Goal: Task Accomplishment & Management: Manage account settings

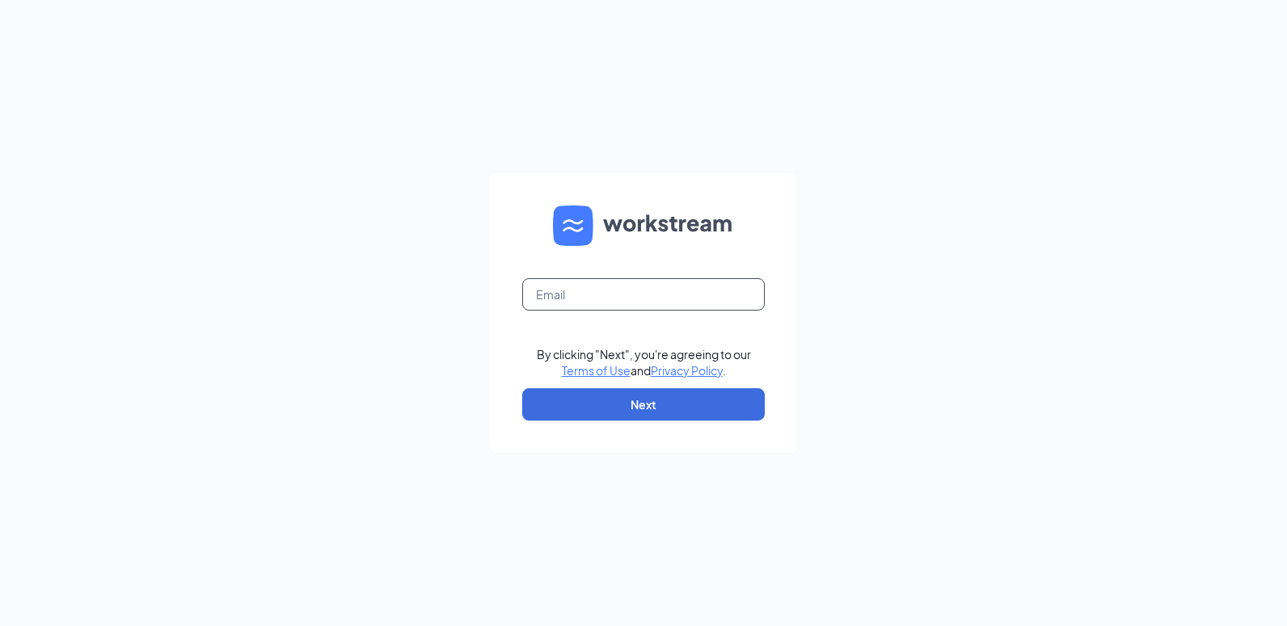
click at [625, 289] on input "text" at bounding box center [643, 294] width 242 height 32
type input "[EMAIL_ADDRESS][DOMAIN_NAME]"
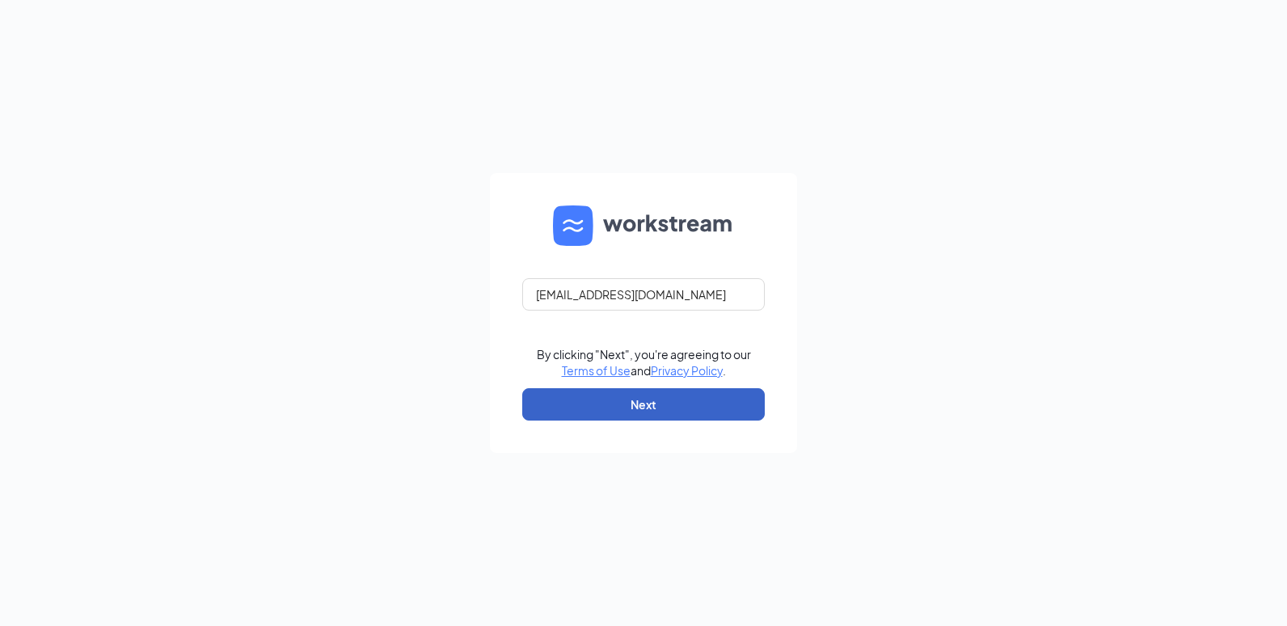
click at [622, 405] on button "Next" at bounding box center [643, 404] width 242 height 32
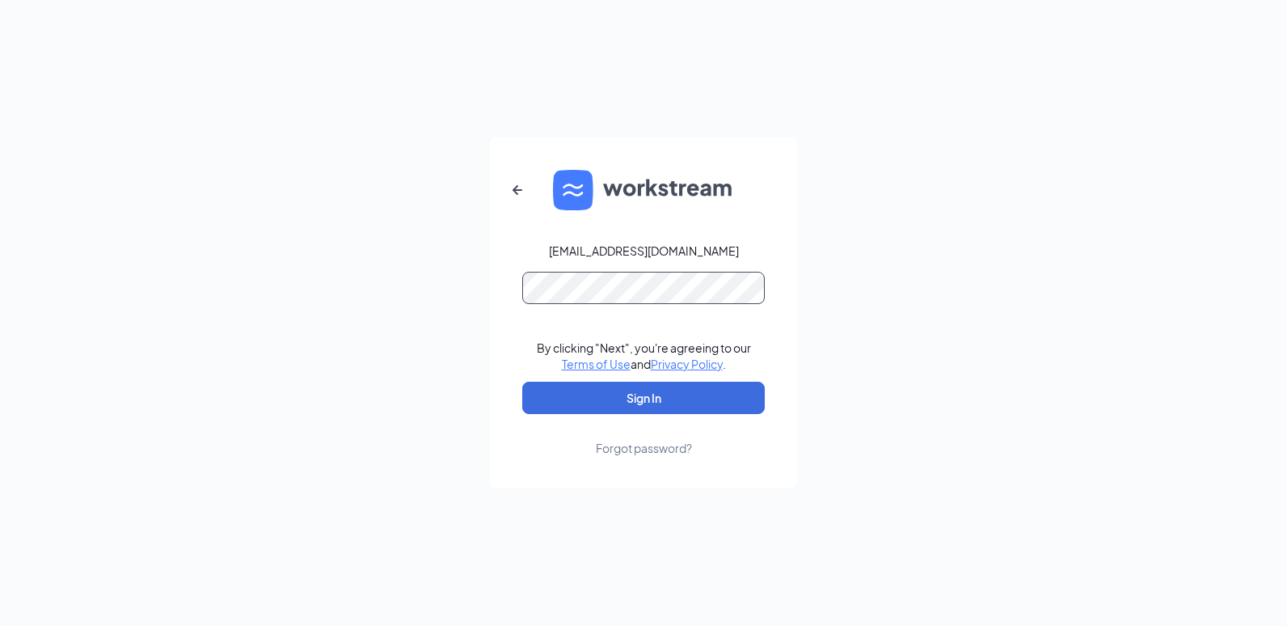
click at [522, 381] on button "Sign In" at bounding box center [643, 397] width 242 height 32
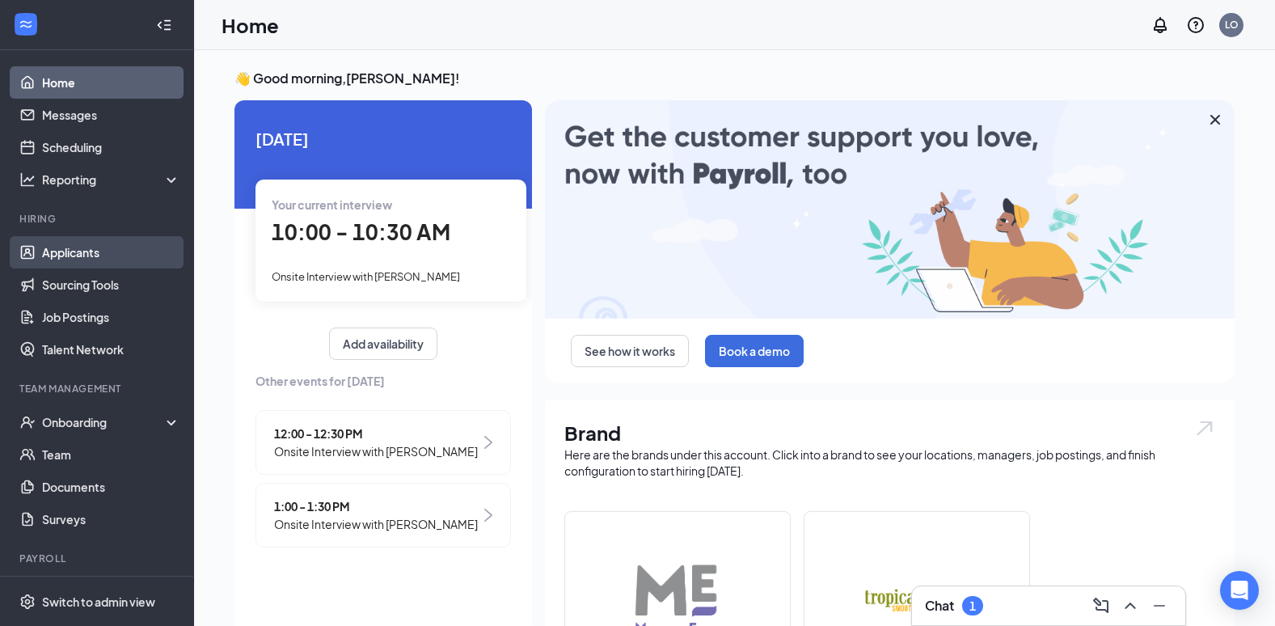
click at [71, 244] on link "Applicants" at bounding box center [111, 252] width 138 height 32
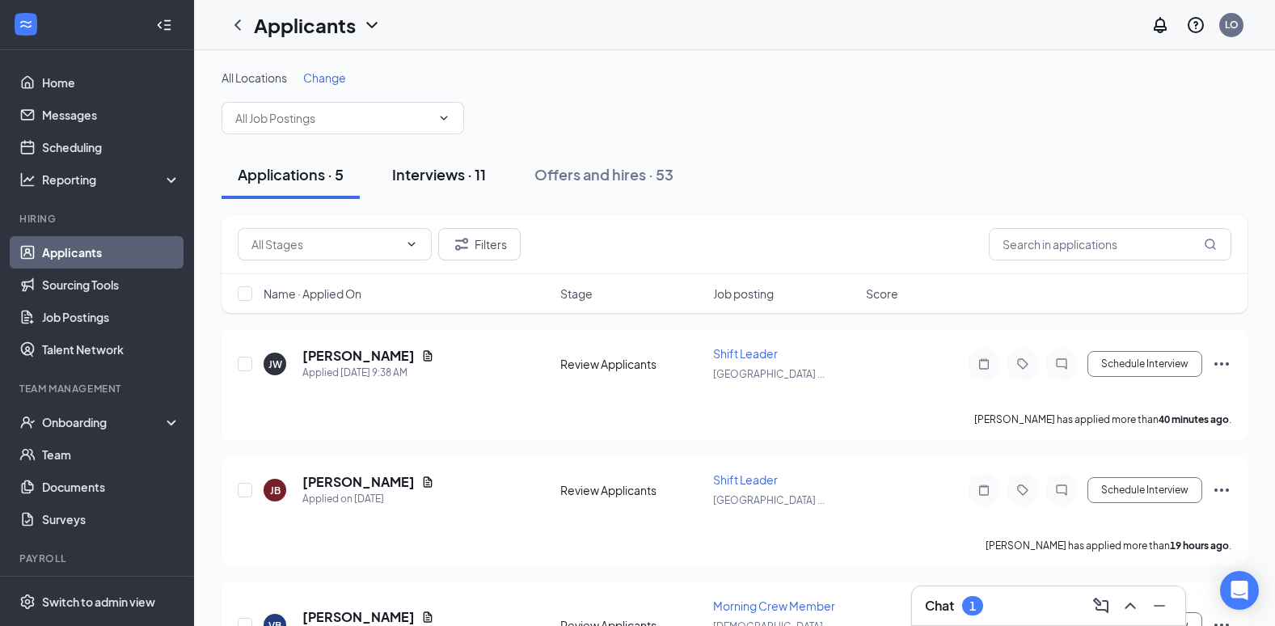
click at [421, 158] on button "Interviews · 11" at bounding box center [439, 174] width 126 height 48
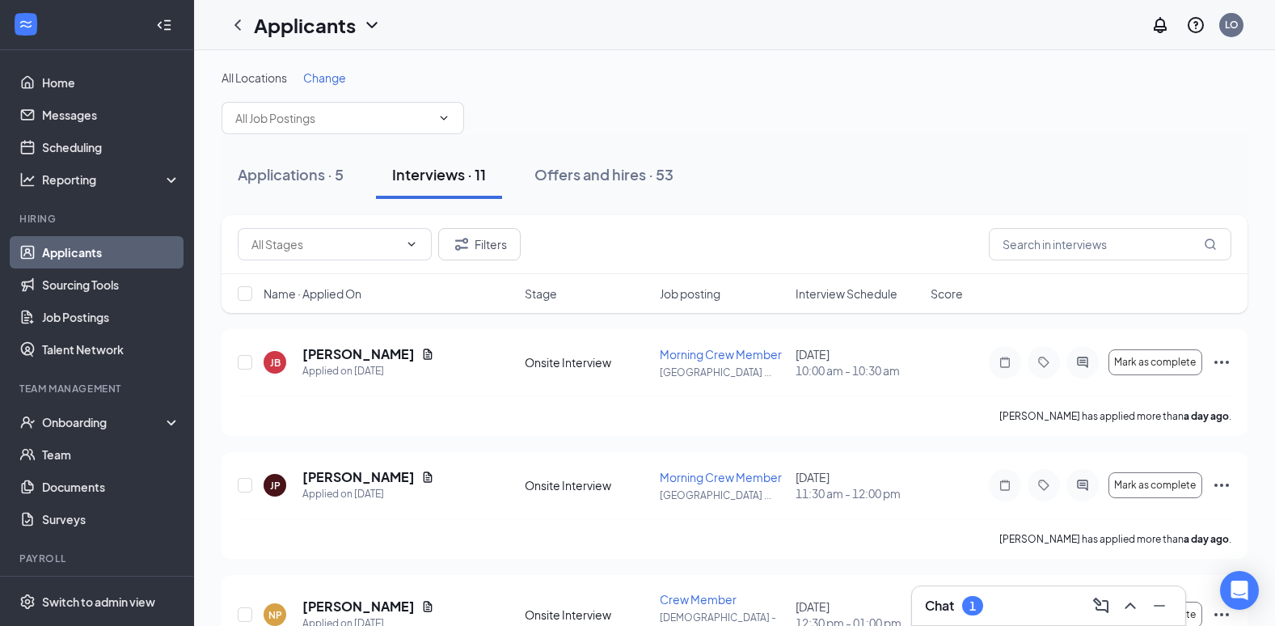
click at [839, 301] on div "Name · Applied On Stage Job posting Interview Schedule Score" at bounding box center [734, 293] width 1026 height 39
click at [837, 289] on span "Interview Schedule" at bounding box center [846, 293] width 102 height 16
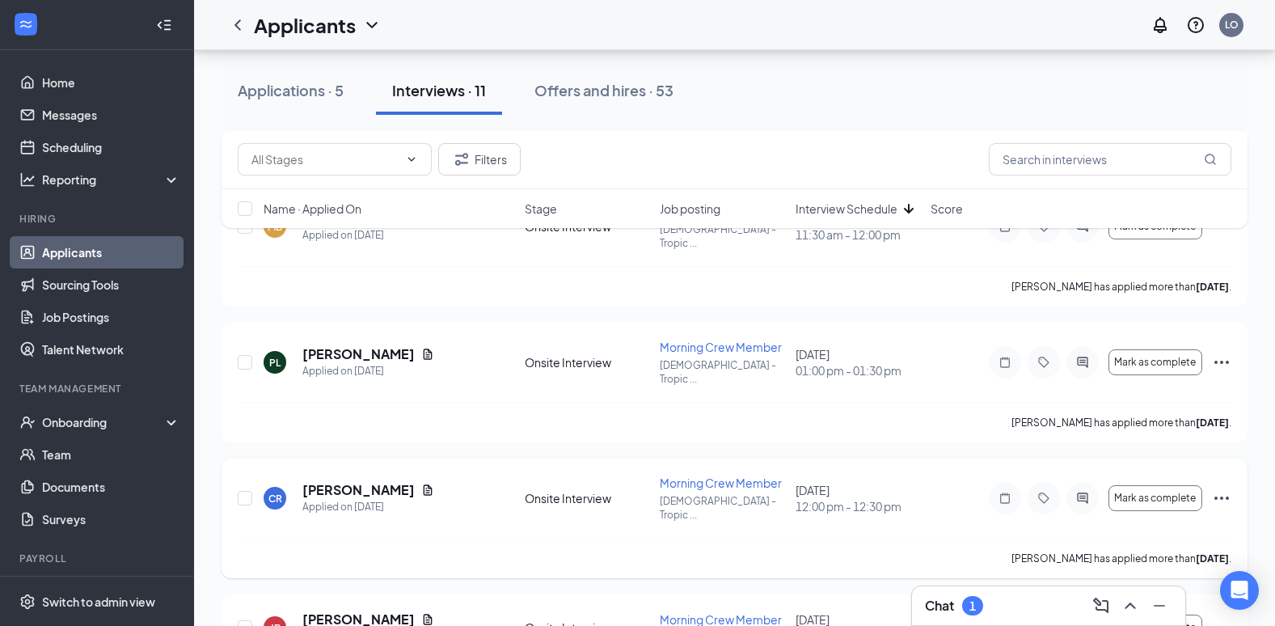
scroll to position [485, 0]
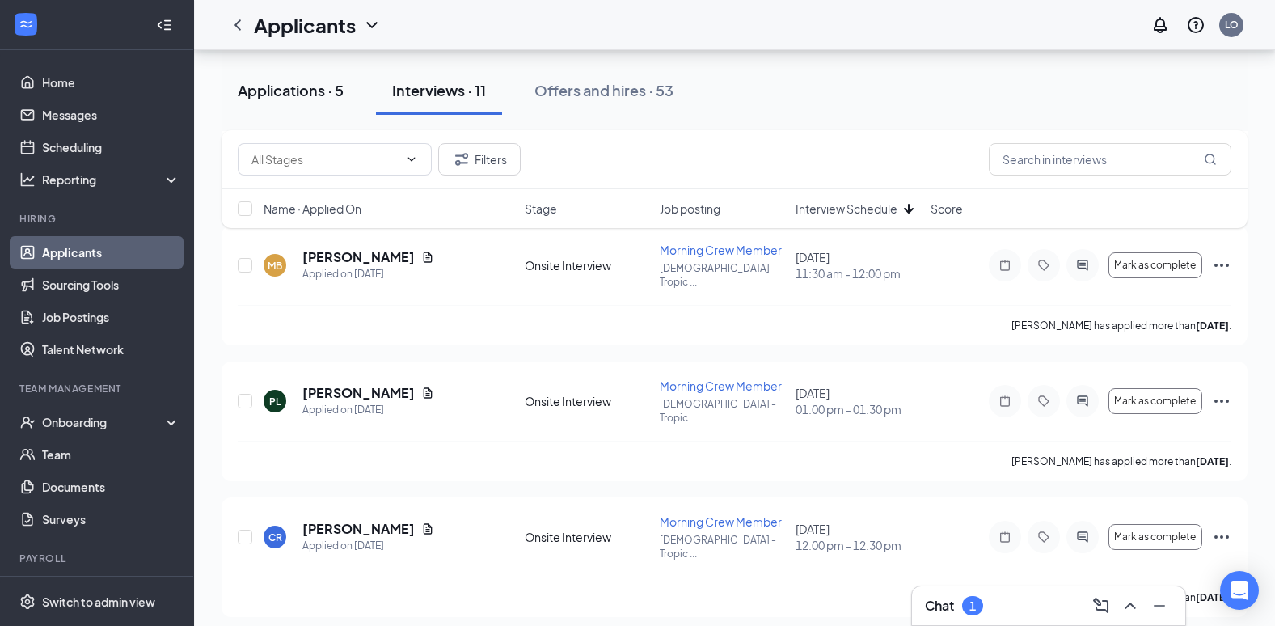
click at [297, 87] on div "Applications · 5" at bounding box center [291, 90] width 106 height 20
